Goal: Task Accomplishment & Management: Complete application form

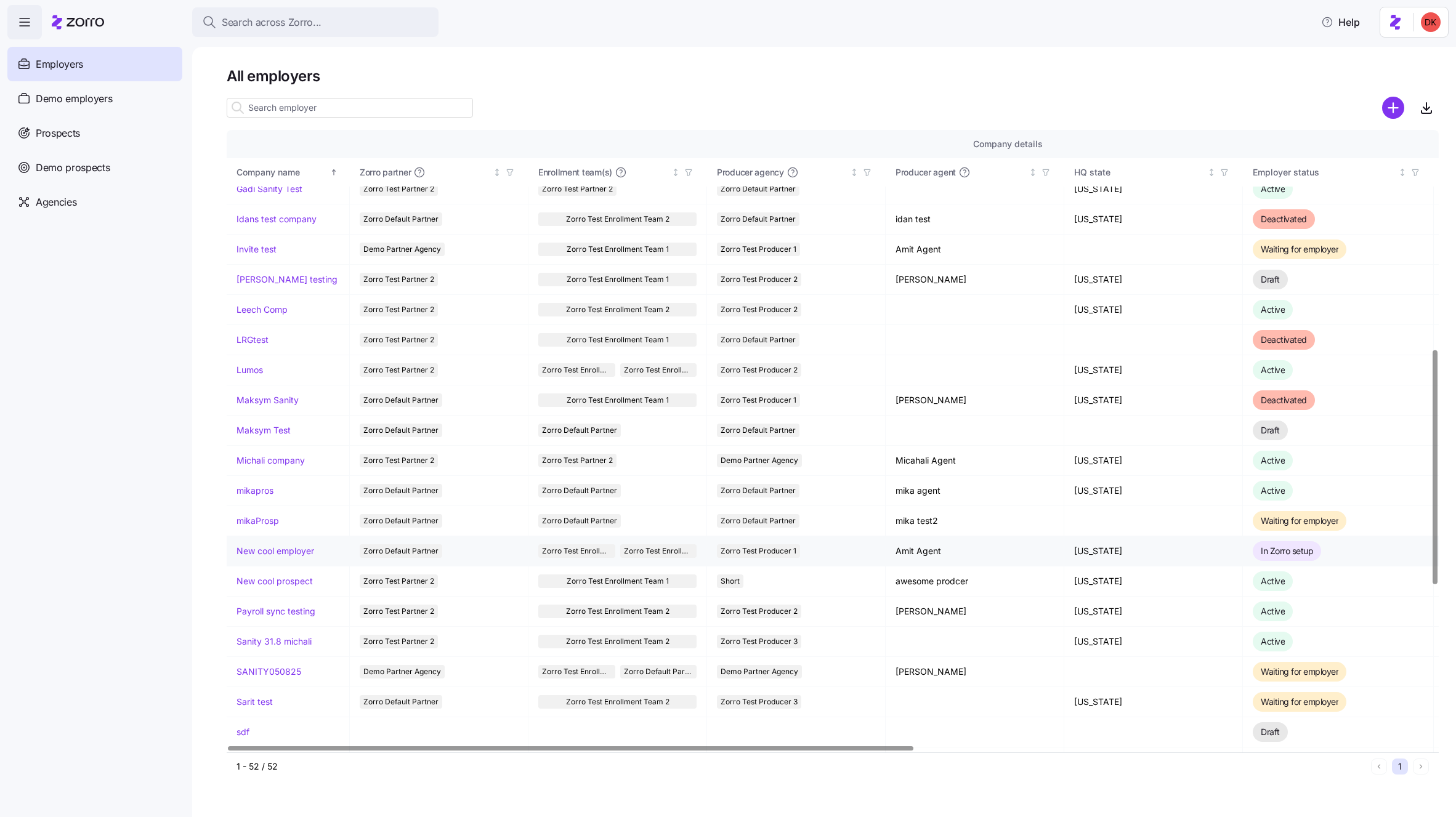
scroll to position [575, 0]
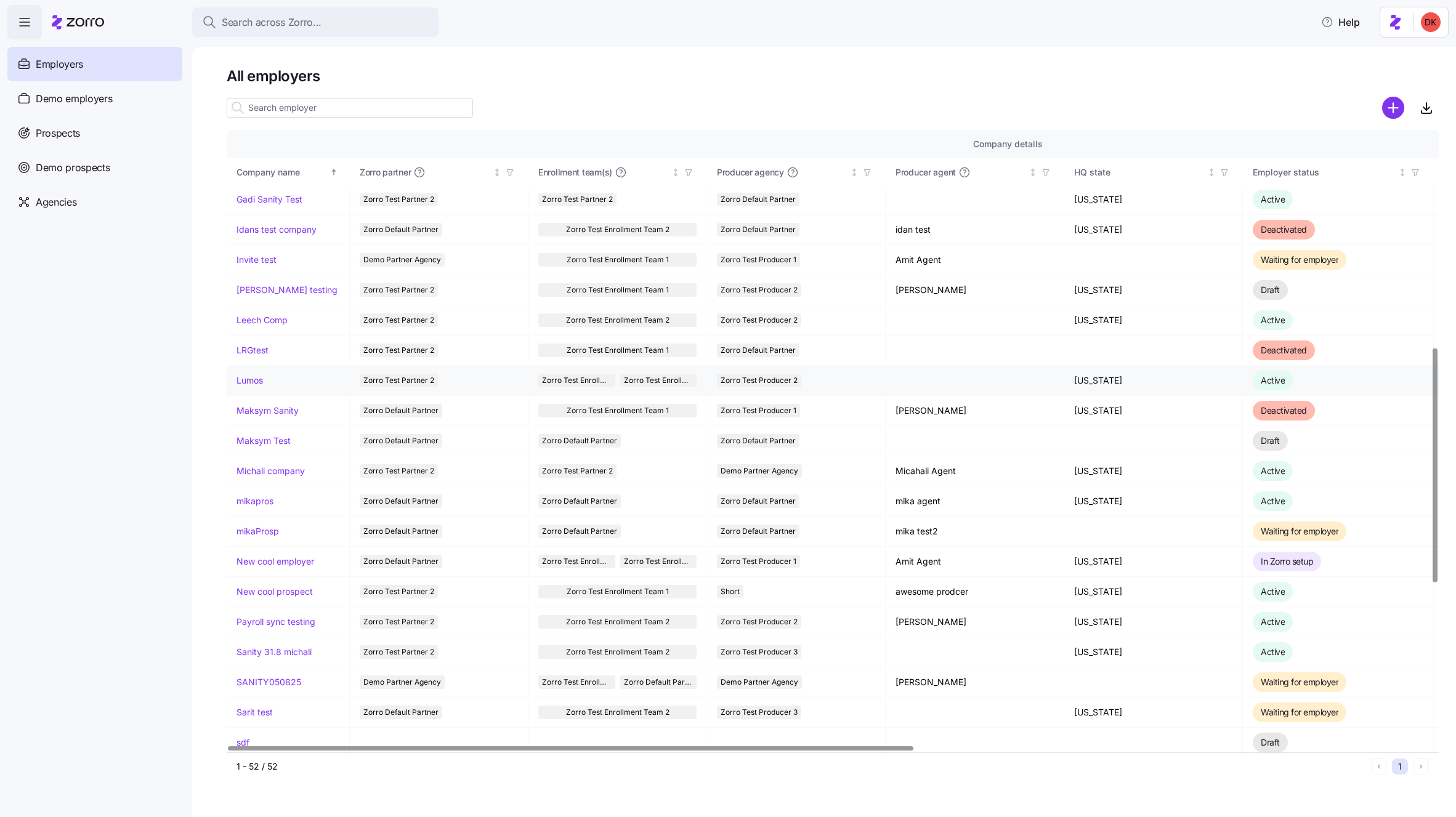
click at [253, 381] on link "Lumos" at bounding box center [249, 381] width 27 height 12
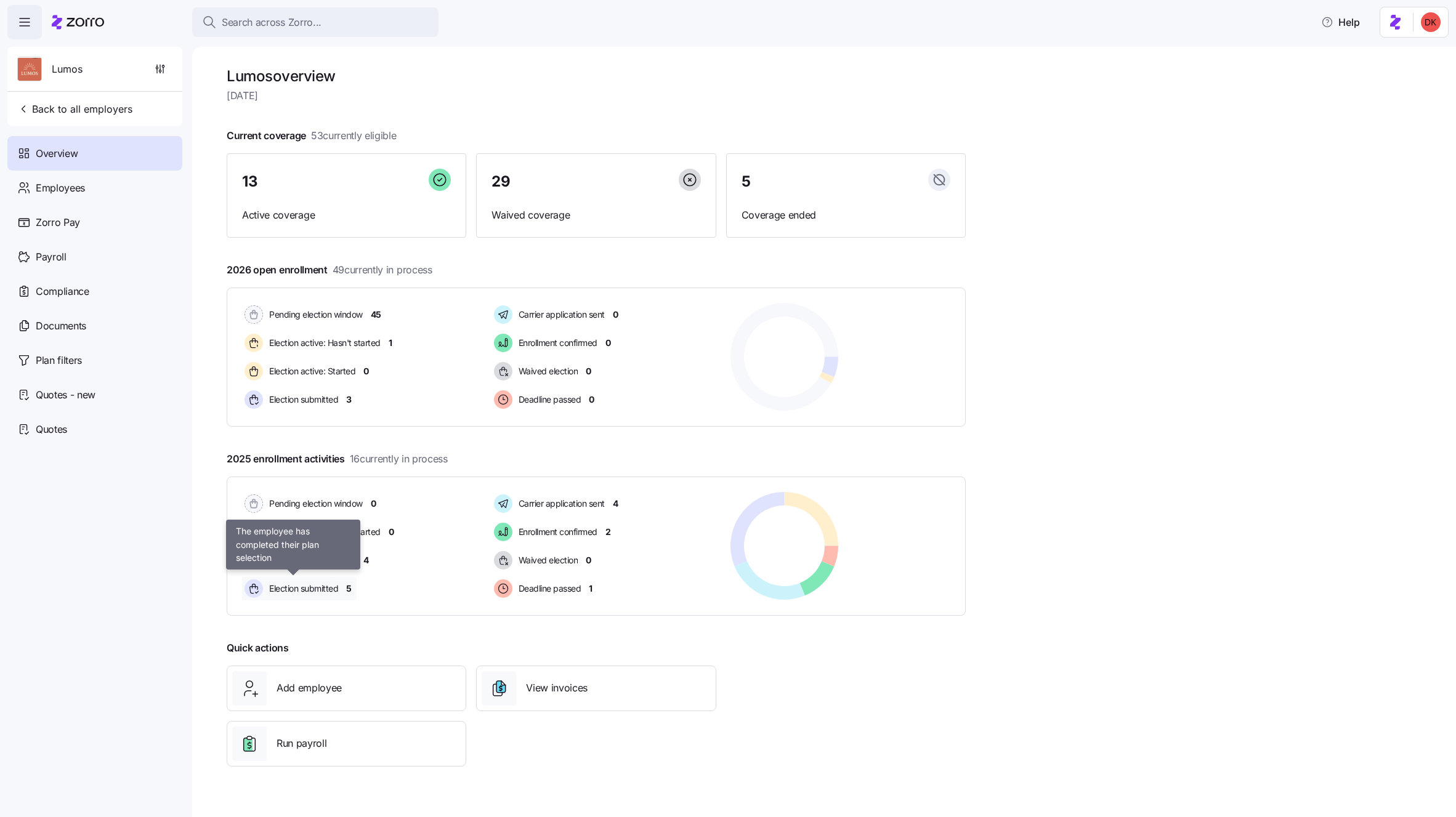
click at [327, 587] on span "Election submitted" at bounding box center [302, 588] width 73 height 12
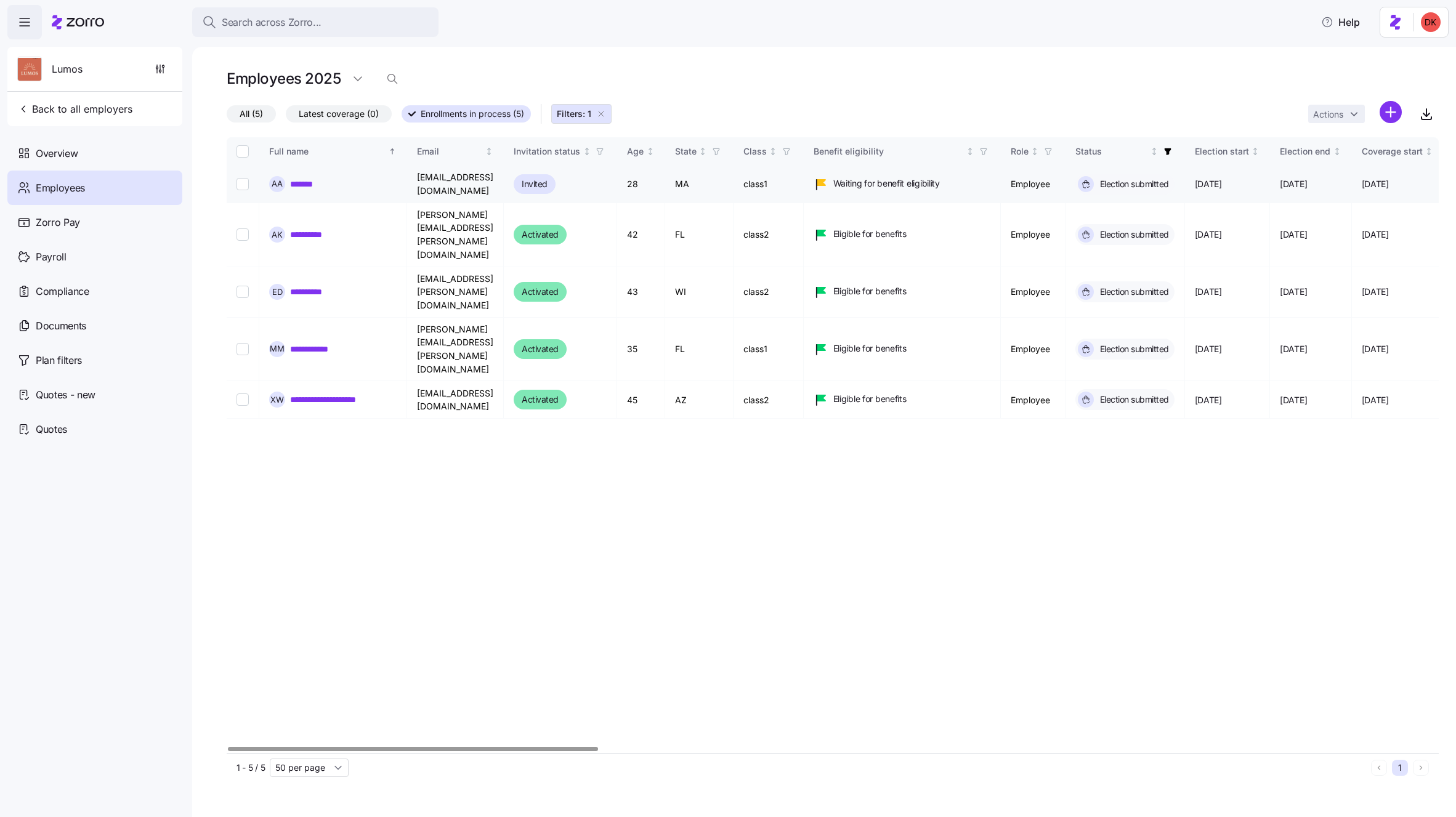
click at [299, 186] on link "*******" at bounding box center [304, 184] width 29 height 12
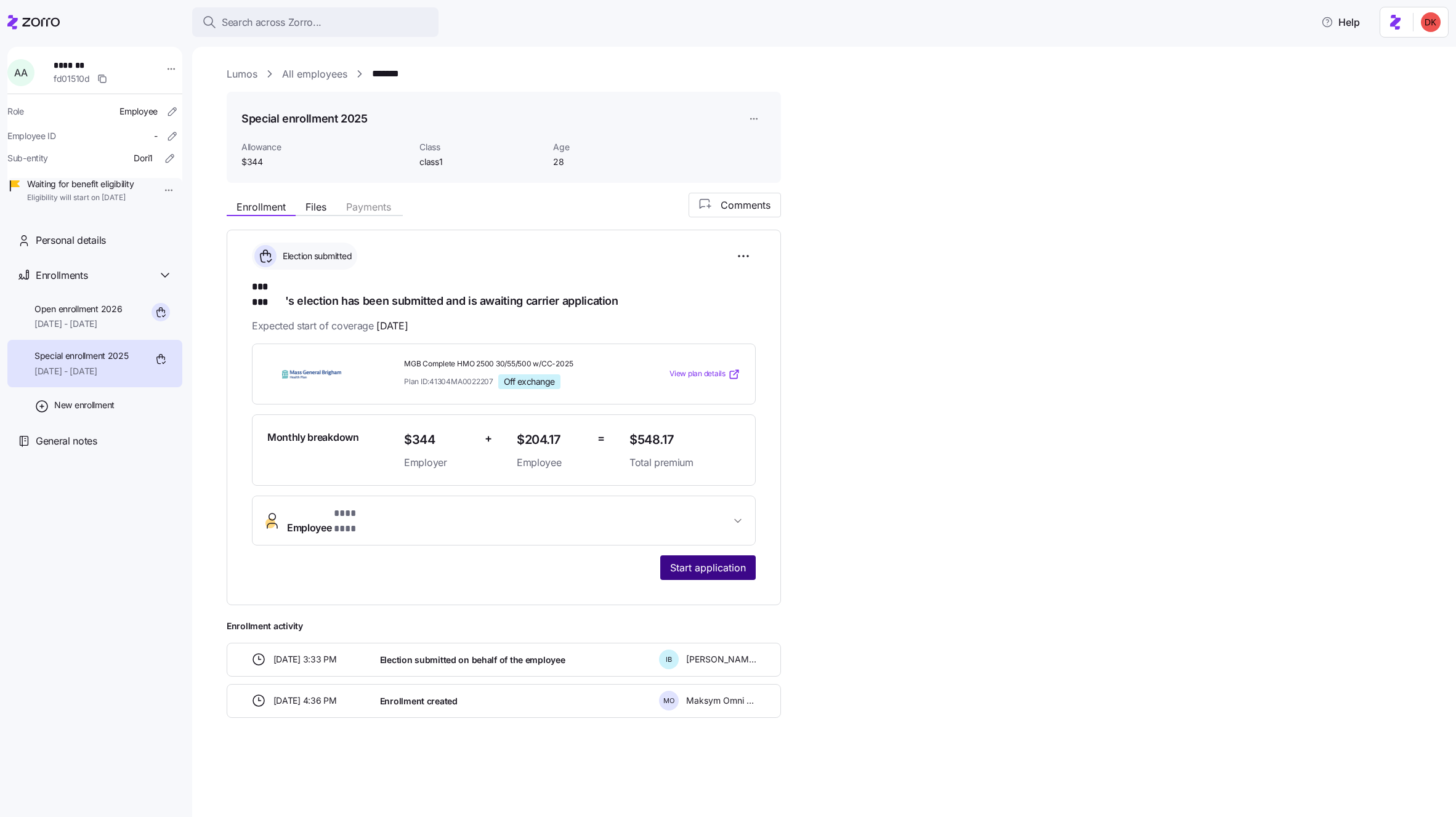
click at [732, 561] on span "Start application" at bounding box center [708, 568] width 76 height 15
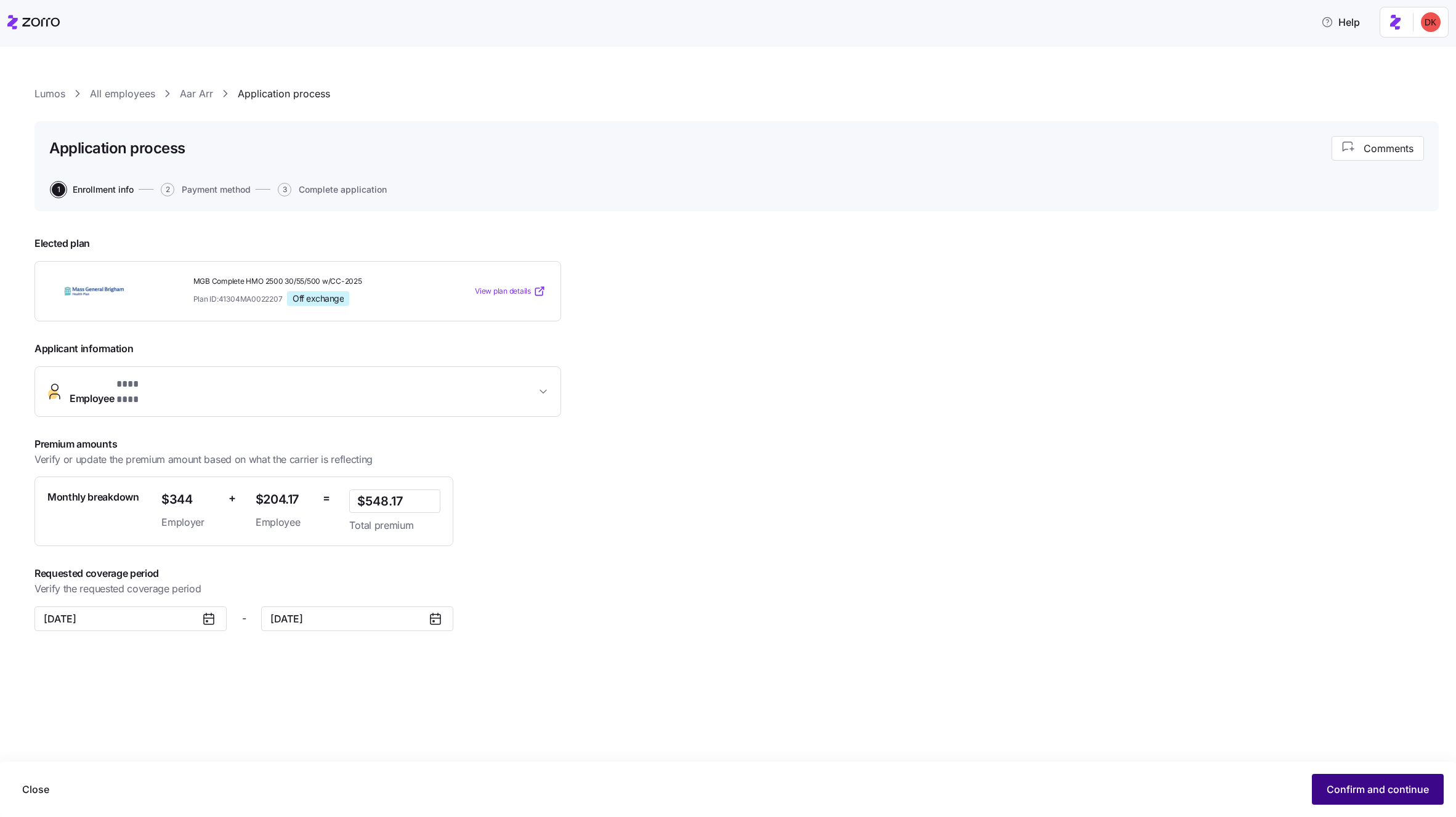
drag, startPoint x: 1315, startPoint y: 788, endPoint x: 1323, endPoint y: 790, distance: 8.2
click at [1323, 790] on button "Confirm and continue" at bounding box center [1378, 789] width 132 height 31
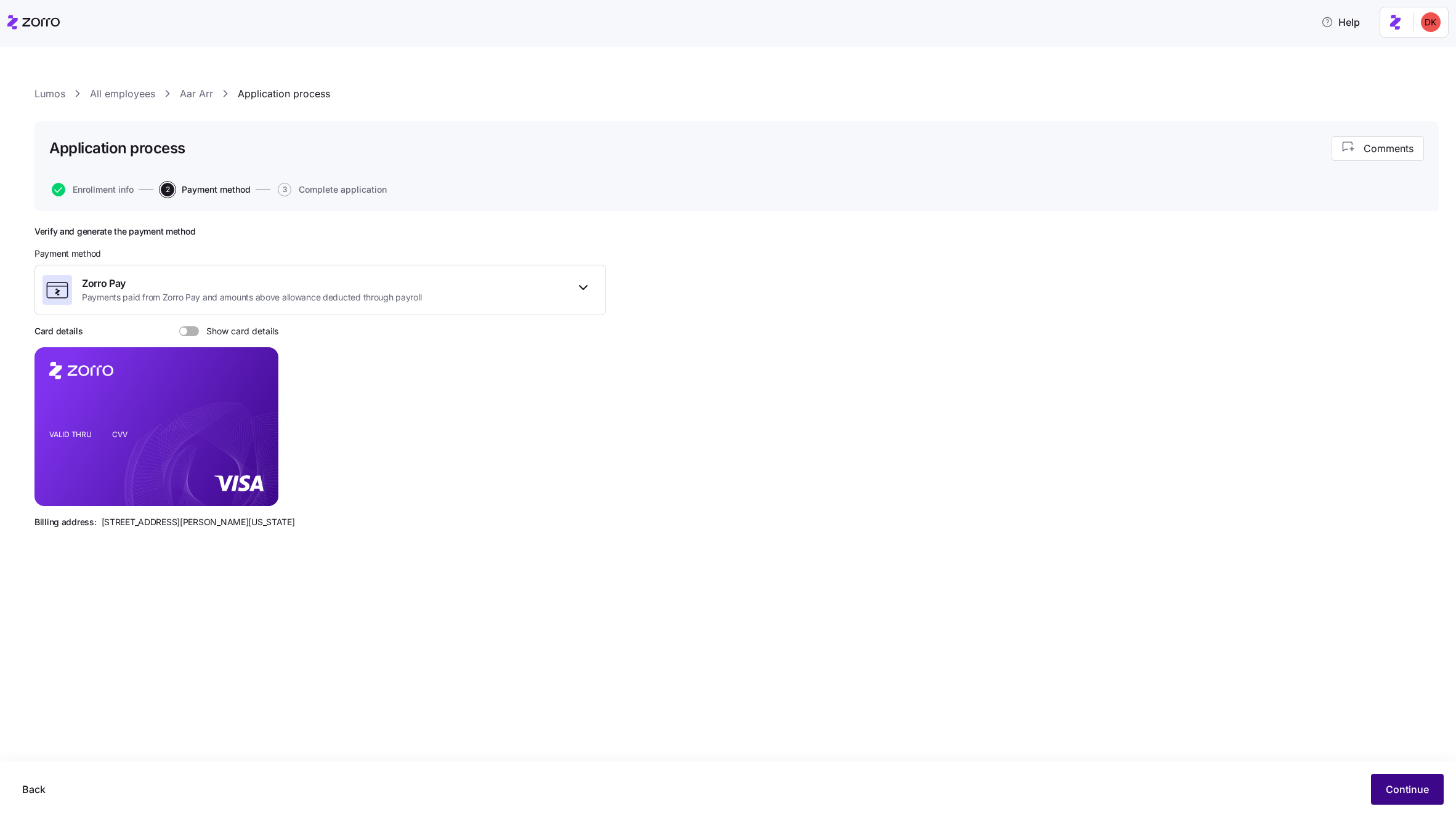
click at [1397, 786] on span "Continue" at bounding box center [1407, 789] width 43 height 15
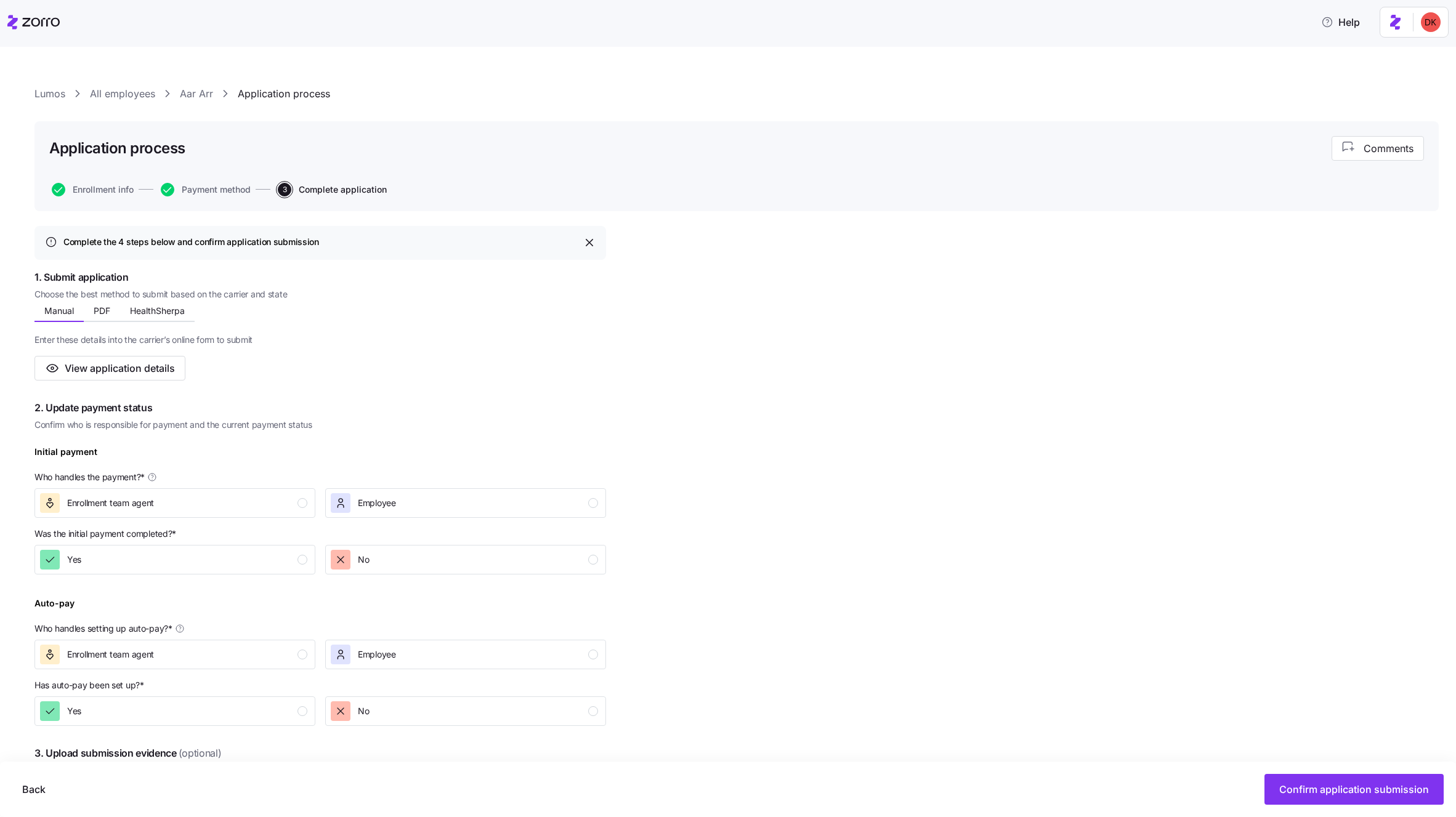
scroll to position [267, 0]
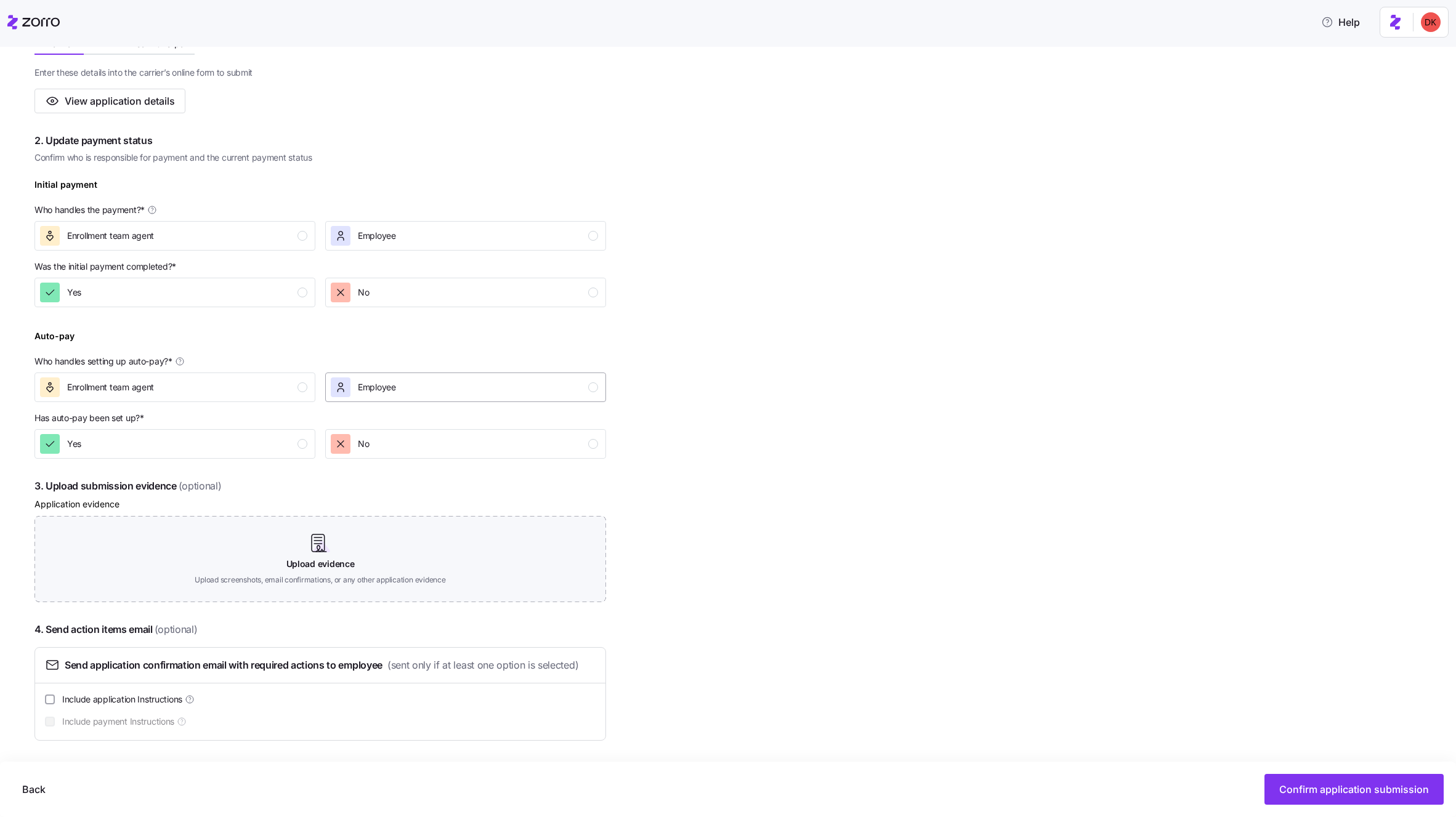
click at [398, 383] on div "Employee" at bounding box center [465, 387] width 267 height 19
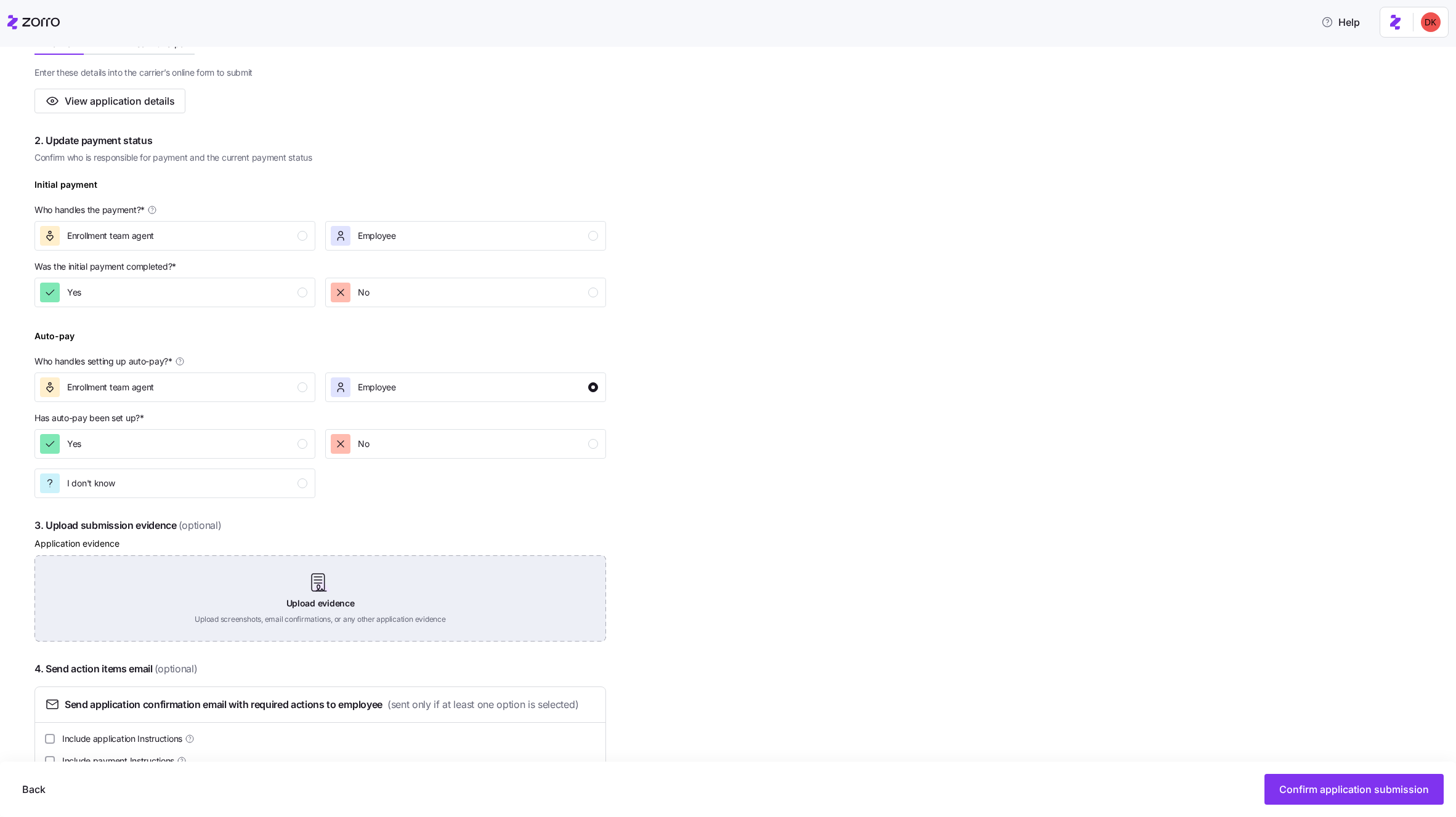
scroll to position [307, 0]
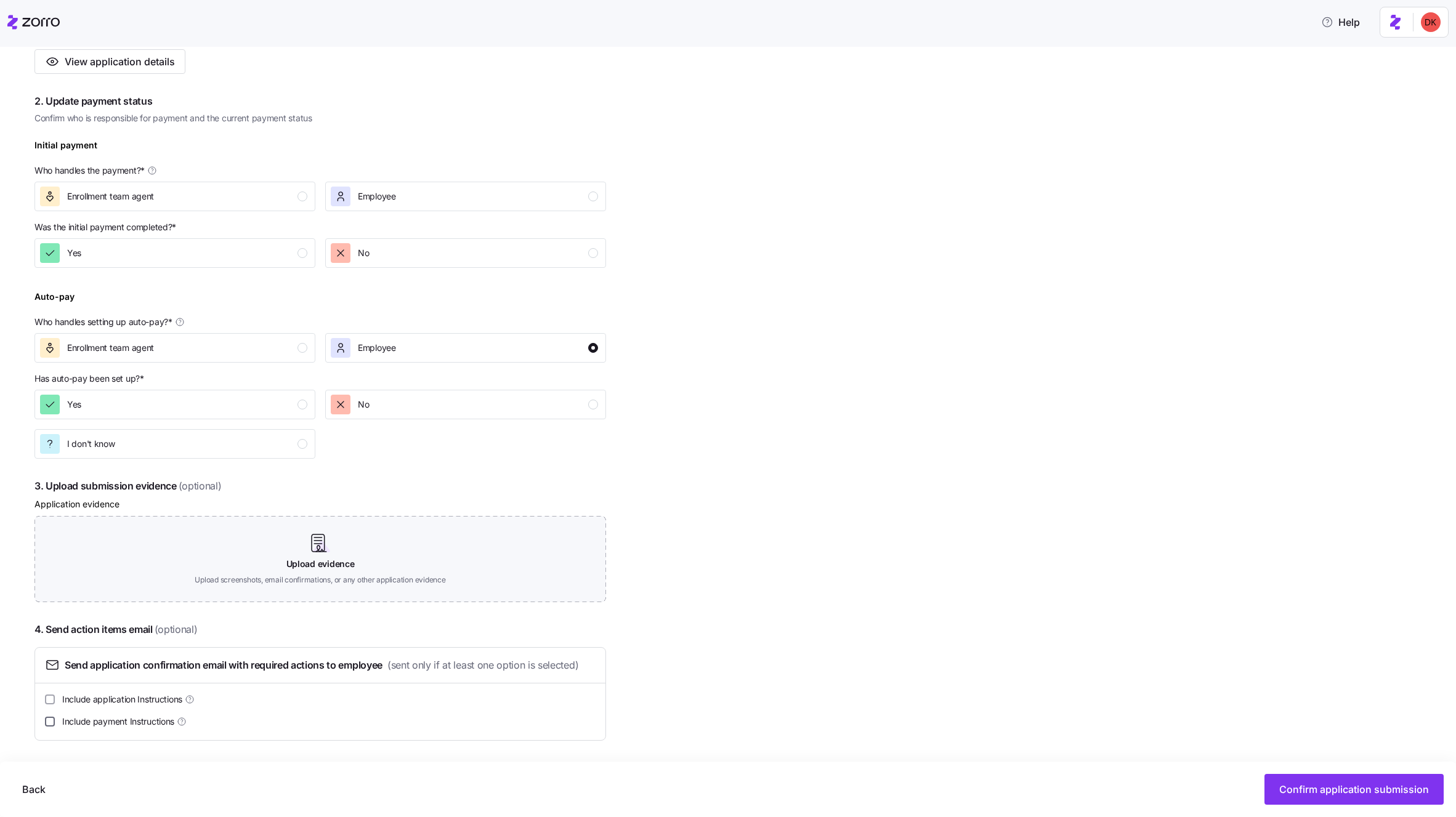
click at [54, 718] on input "Include payment Instructions" at bounding box center [50, 722] width 10 height 10
click at [55, 723] on input "Include payment Instructions" at bounding box center [50, 722] width 10 height 10
checkbox input "false"
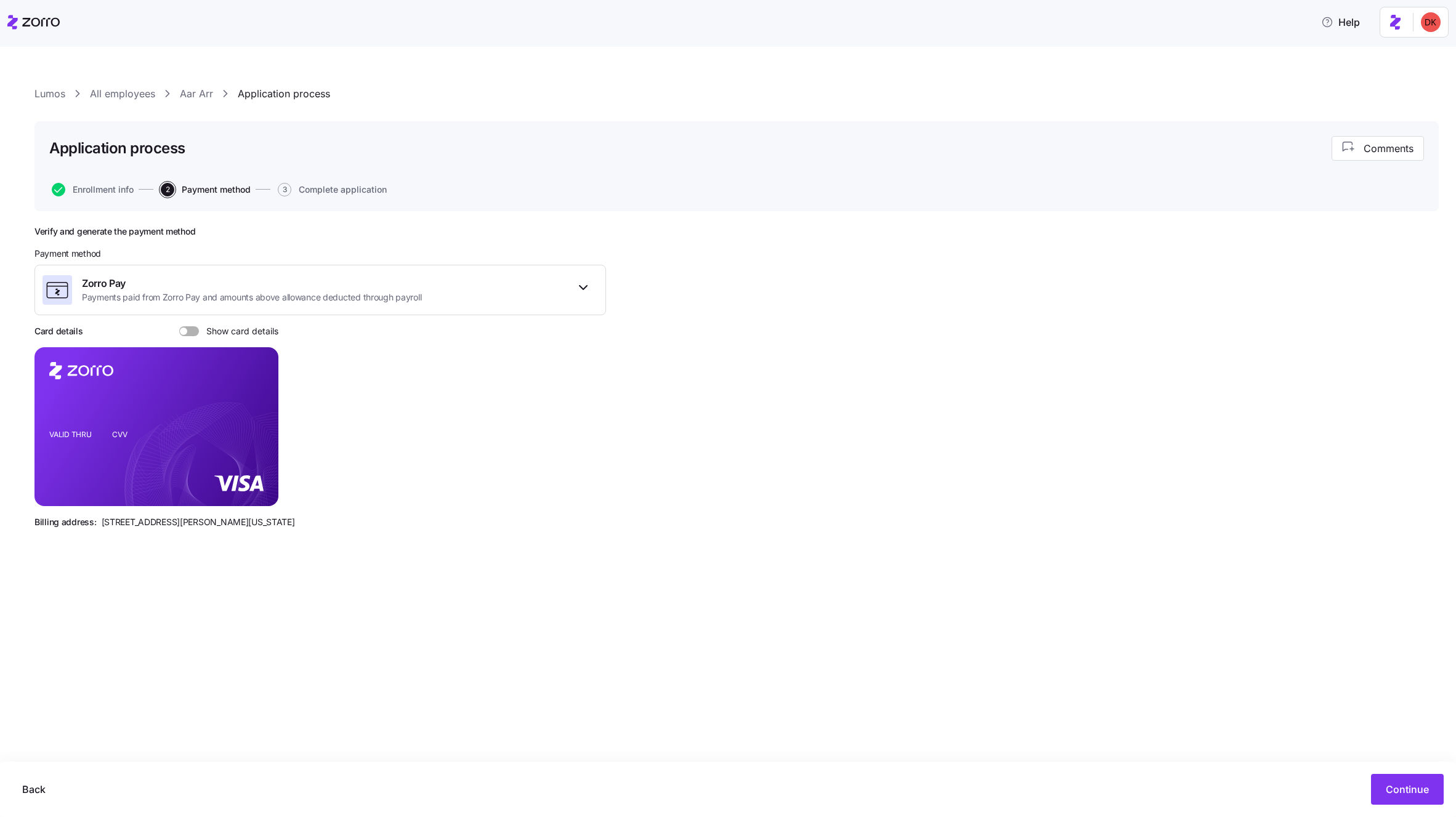
click at [124, 95] on link "All employees" at bounding box center [122, 93] width 65 height 15
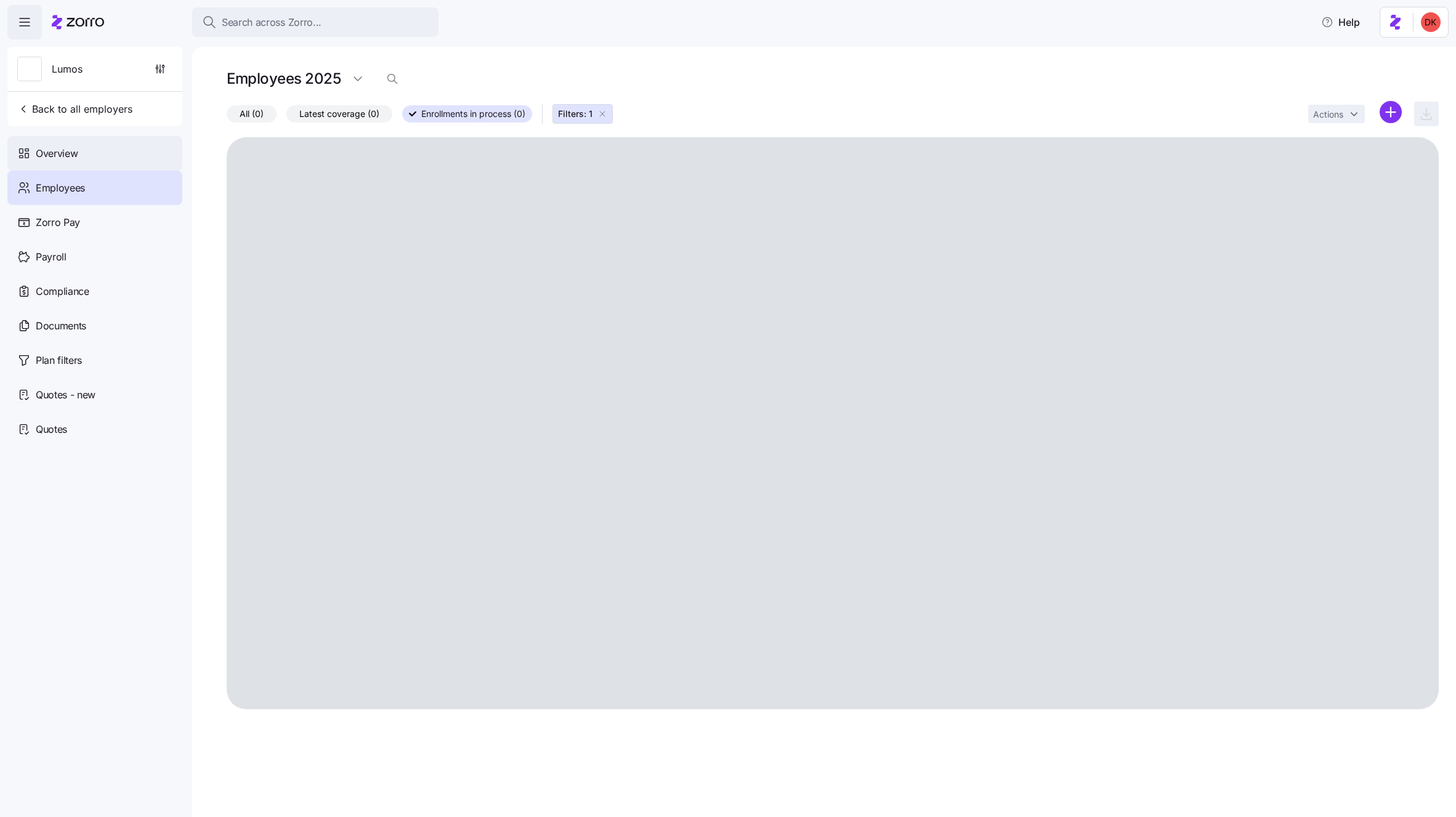
click at [77, 157] on span "Overview" at bounding box center [57, 153] width 42 height 15
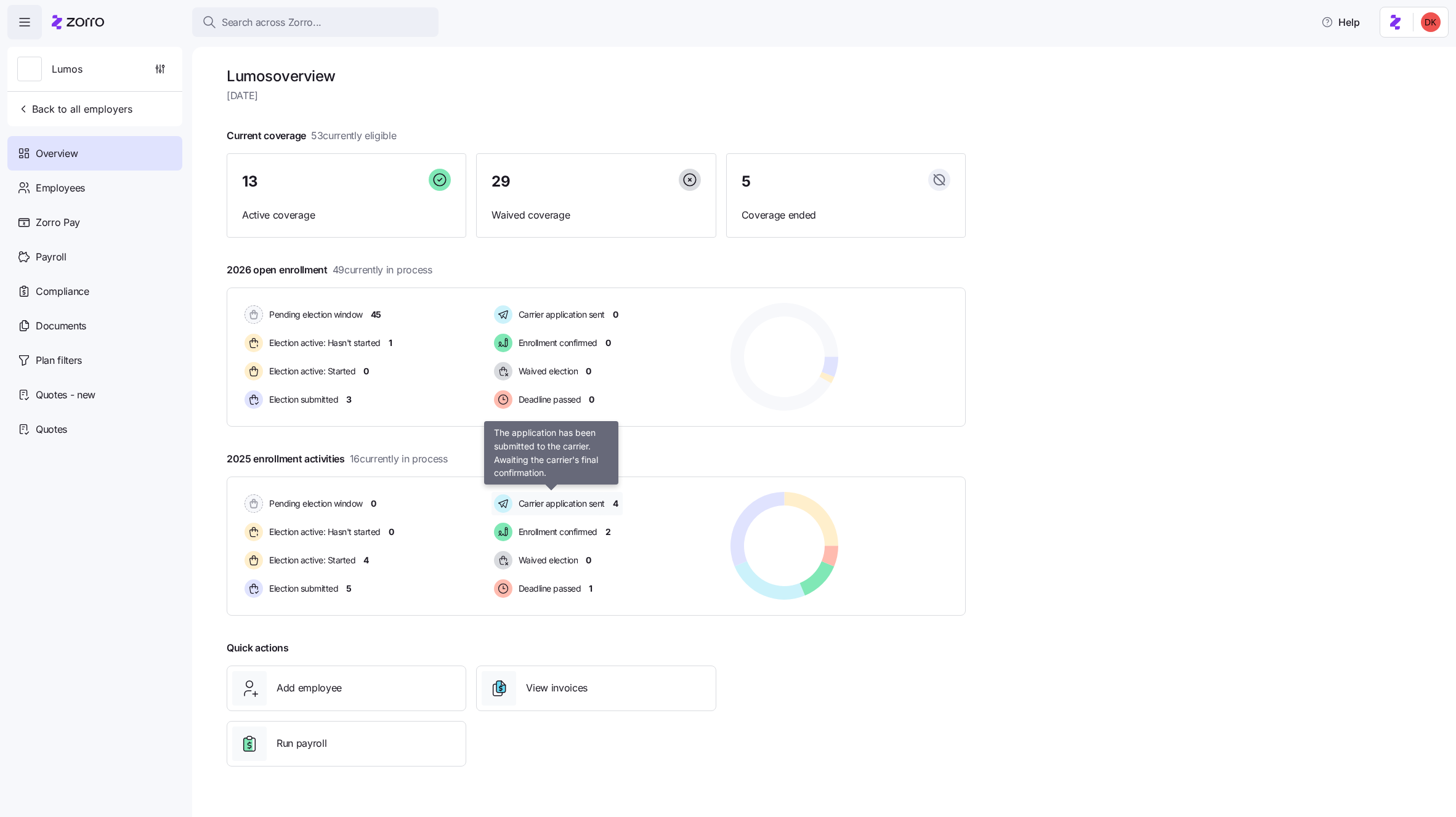
click at [549, 498] on span "Carrier application sent" at bounding box center [559, 503] width 90 height 12
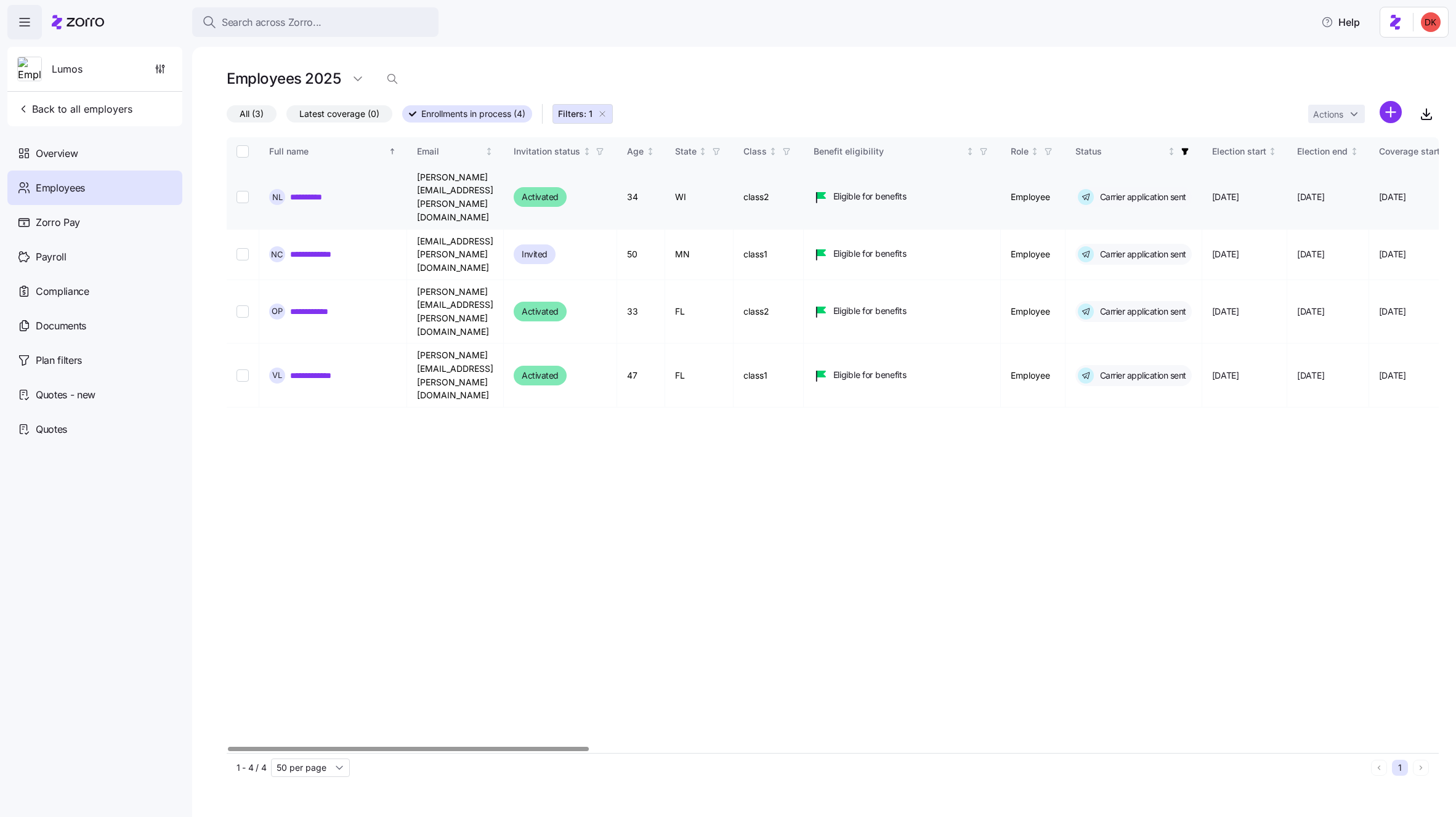
click at [313, 191] on link "**********" at bounding box center [313, 197] width 47 height 12
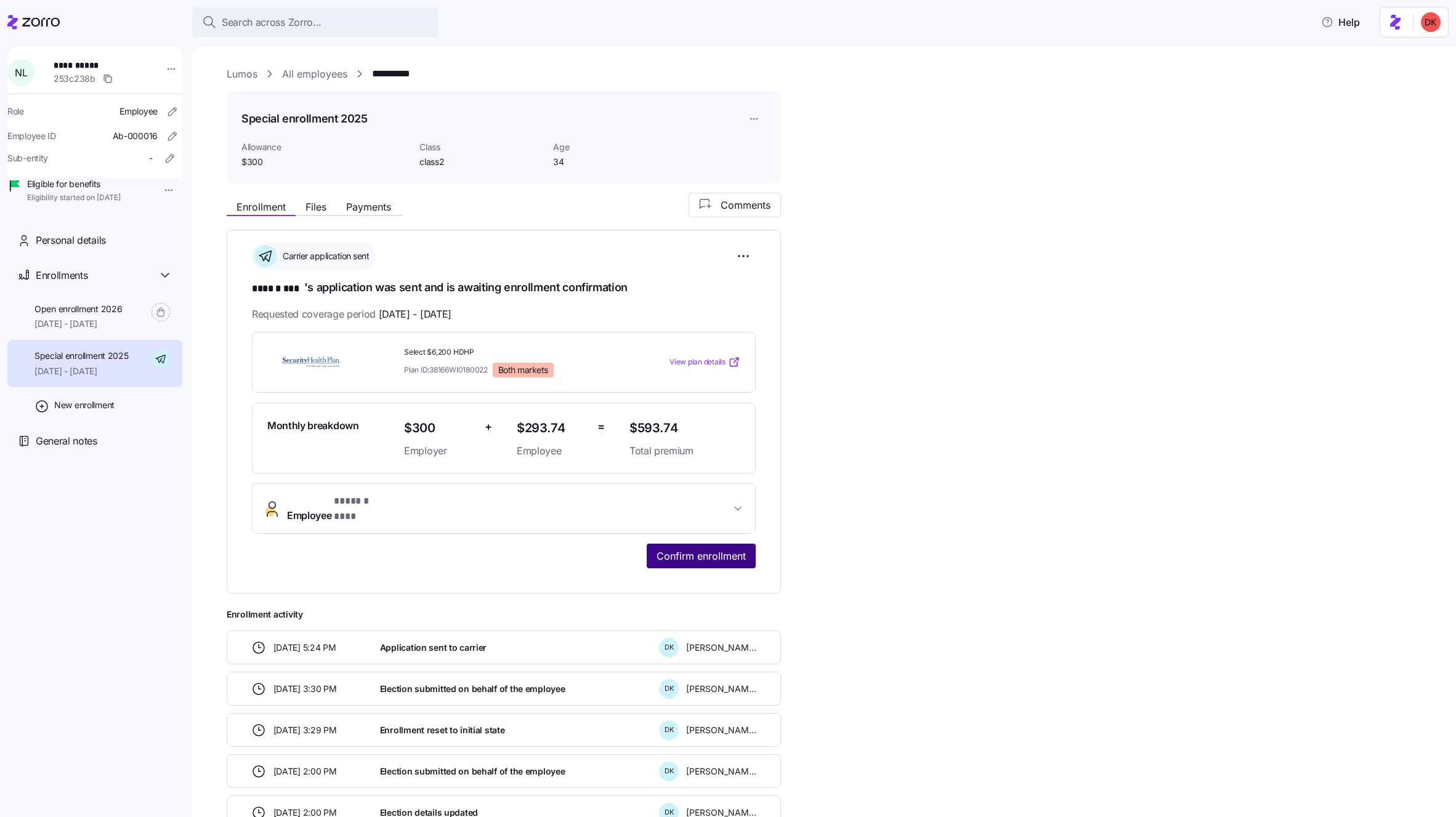
click at [718, 548] on span "Confirm enrollment" at bounding box center [701, 556] width 89 height 15
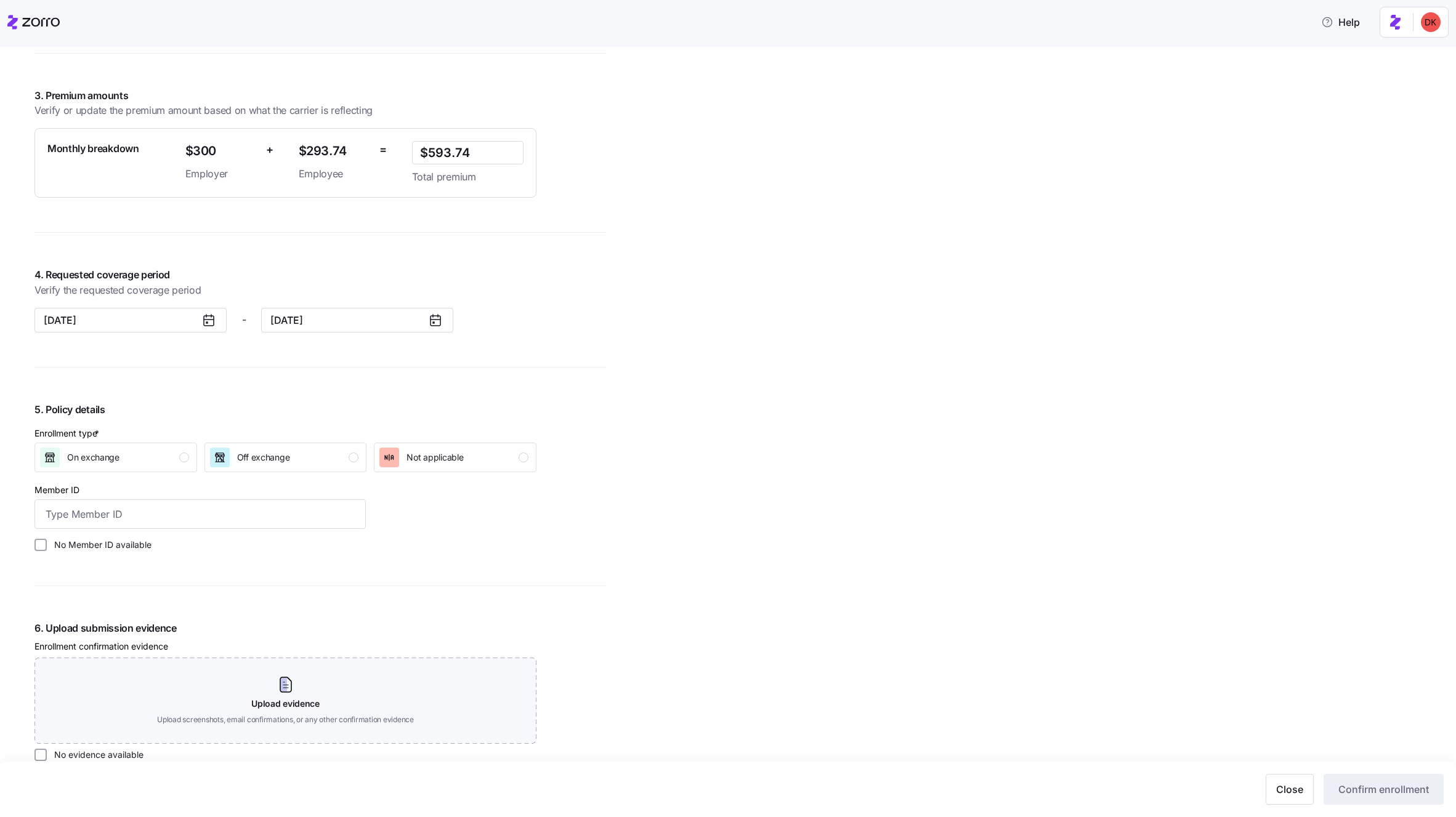
scroll to position [1070, 0]
